Goal: Transaction & Acquisition: Purchase product/service

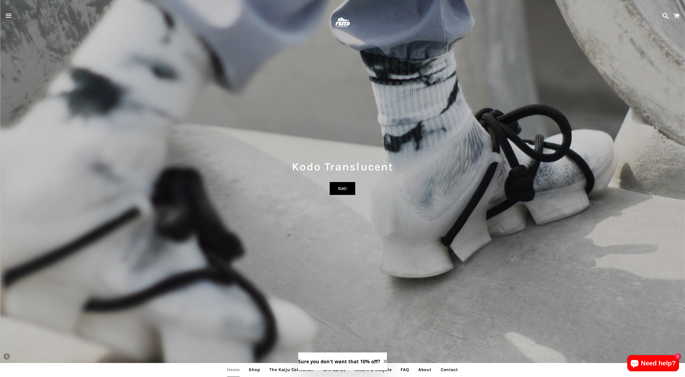
click at [345, 186] on link "Get!" at bounding box center [343, 188] width 26 height 13
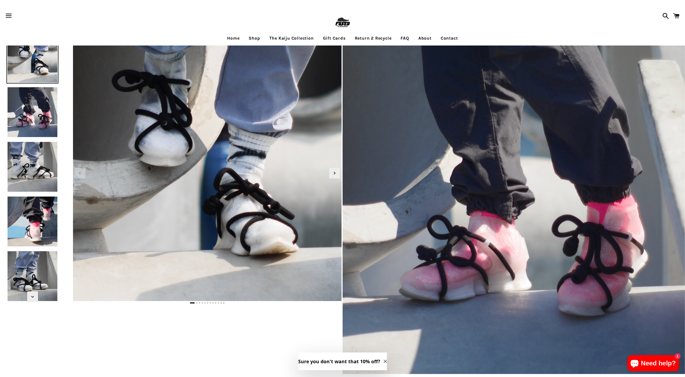
click at [345, 186] on img at bounding box center [514, 203] width 343 height 343
click at [679, 14] on span at bounding box center [677, 16] width 12 height 16
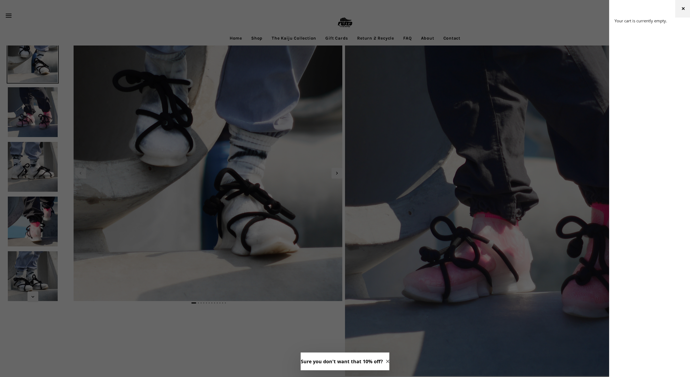
click at [679, 14] on button "Close cart" at bounding box center [683, 9] width 16 height 18
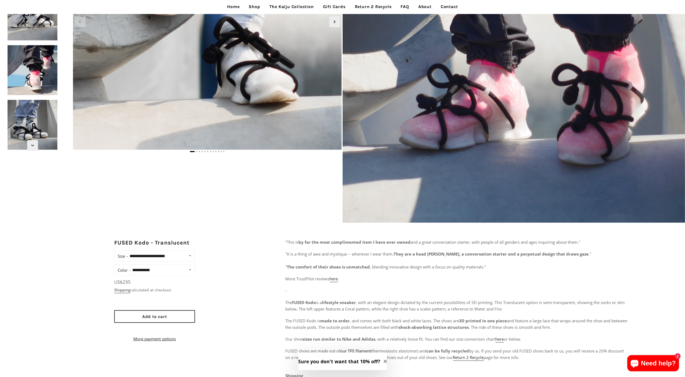
scroll to position [130, 0]
